Goal: Navigation & Orientation: Find specific page/section

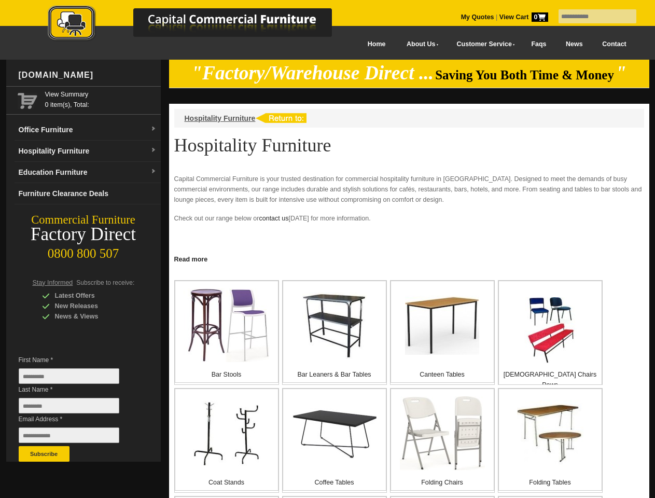
click at [591, 17] on input "text" at bounding box center [597, 16] width 78 height 14
click at [77, 408] on input "Last Name *" at bounding box center [69, 406] width 101 height 16
click at [44, 454] on button "Subscribe" at bounding box center [44, 454] width 51 height 16
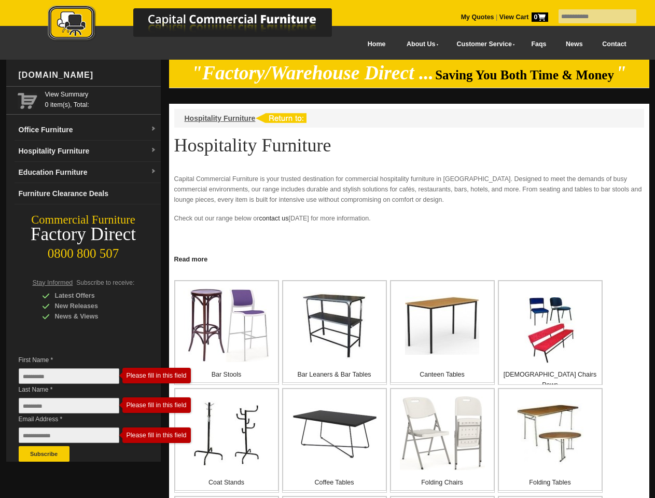
click at [409, 258] on link "Read more" at bounding box center [409, 257] width 480 height 13
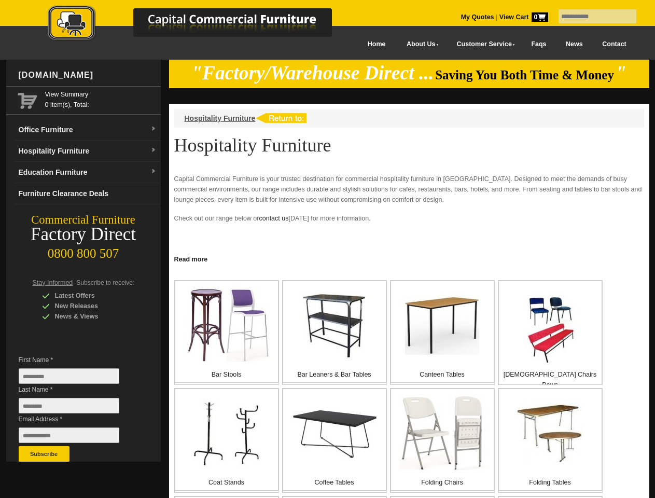
click at [591, 17] on input "text" at bounding box center [597, 16] width 78 height 14
click at [77, 408] on input "Last Name *" at bounding box center [69, 406] width 101 height 16
click at [44, 454] on button "Subscribe" at bounding box center [44, 454] width 51 height 16
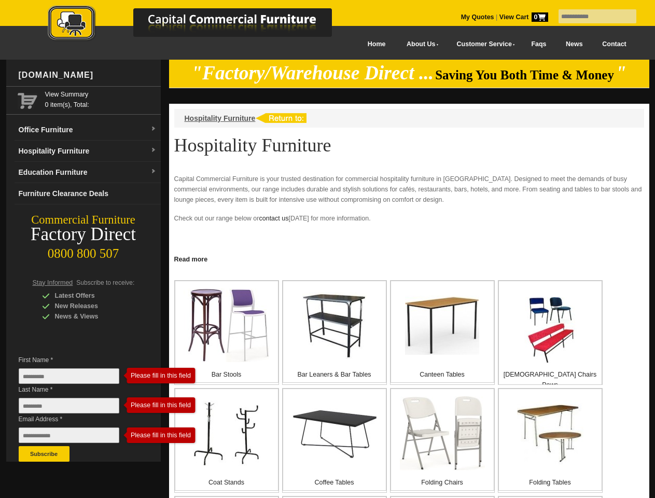
click at [409, 258] on link "Read more" at bounding box center [409, 257] width 480 height 13
